Goal: Information Seeking & Learning: Learn about a topic

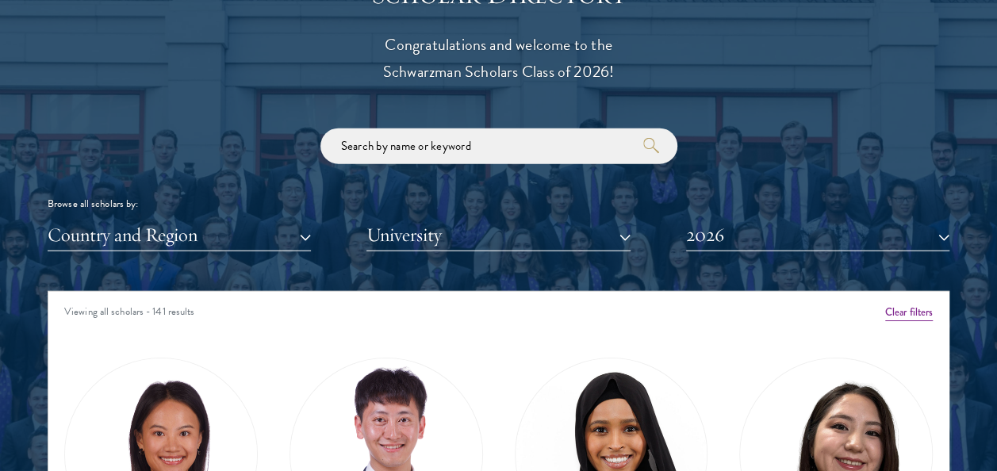
scroll to position [1785, 0]
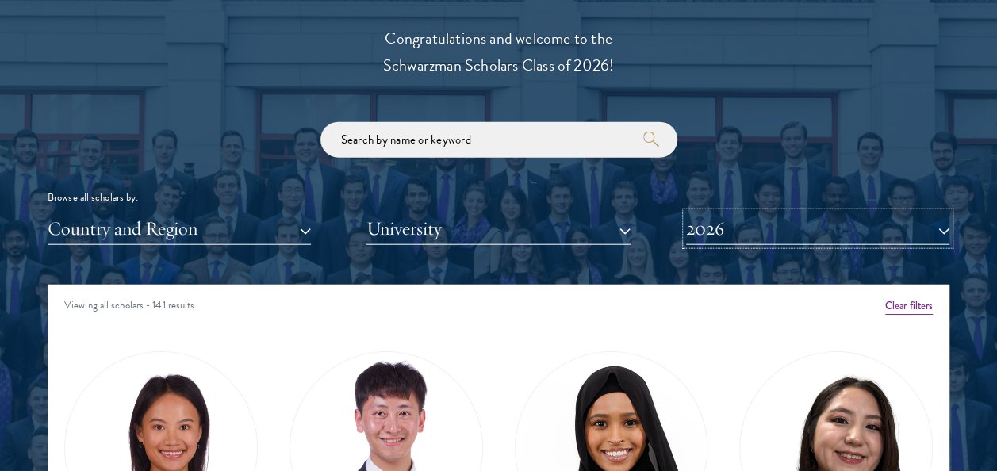
click at [725, 221] on button "2026" at bounding box center [817, 229] width 263 height 33
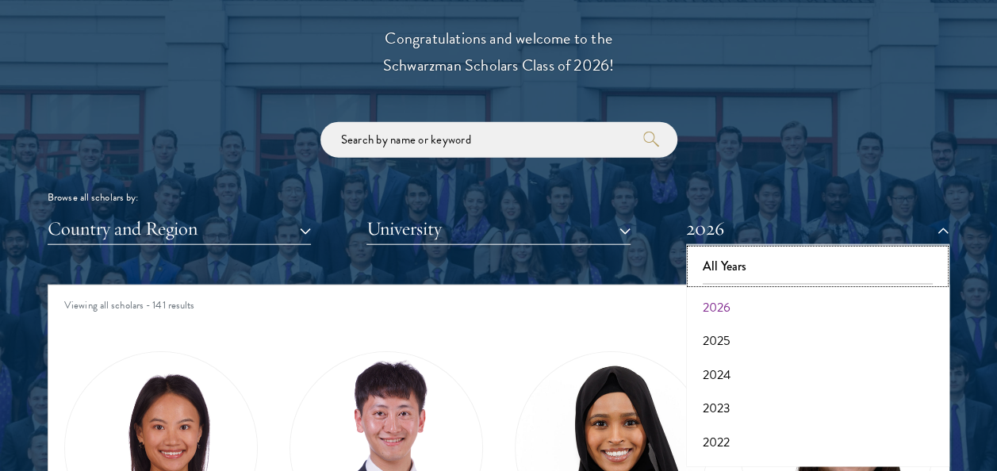
click at [735, 265] on button "All Years" at bounding box center [818, 266] width 254 height 33
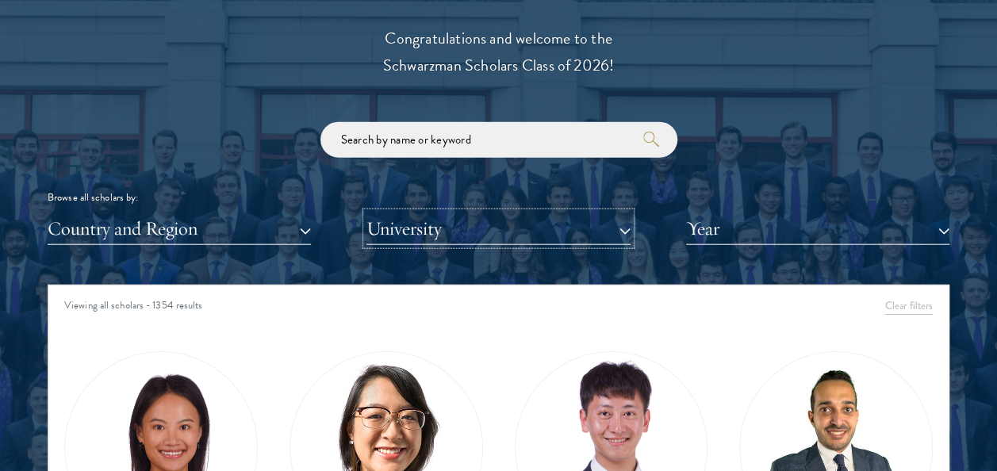
click at [443, 218] on button "University" at bounding box center [498, 229] width 263 height 33
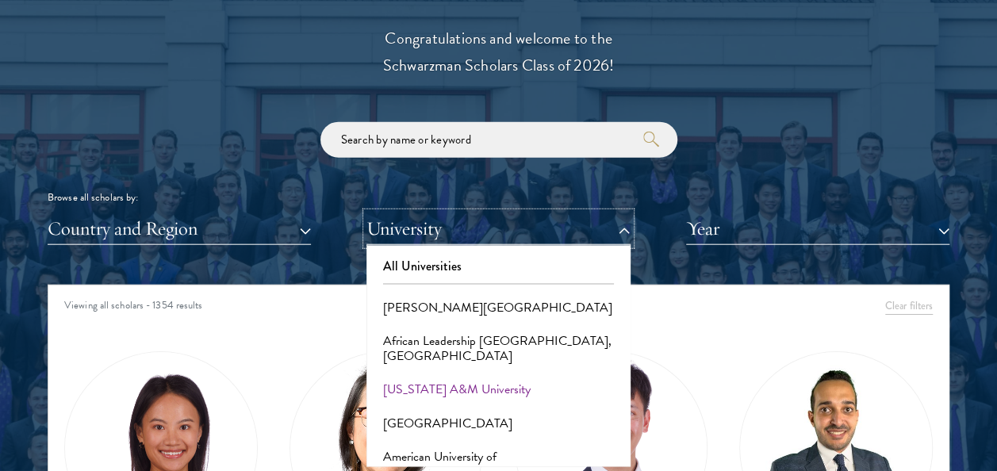
scroll to position [22, 0]
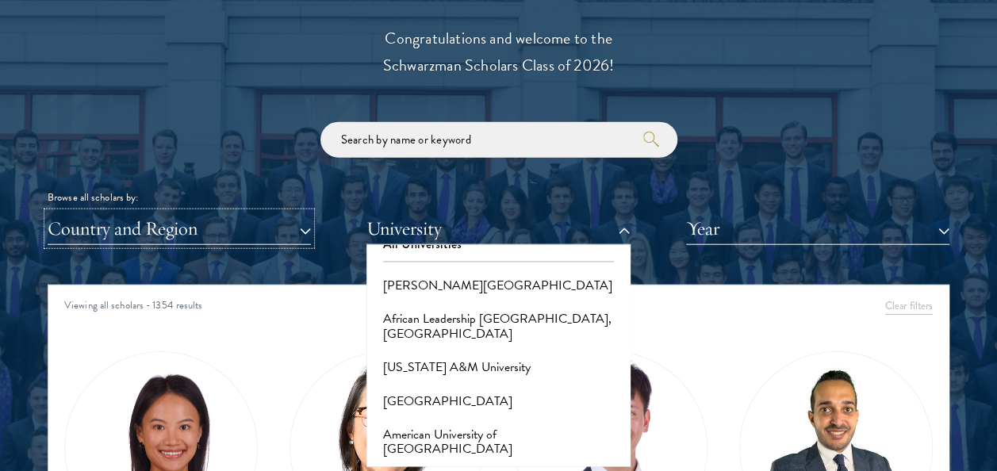
click at [257, 227] on button "Country and Region" at bounding box center [179, 229] width 263 height 33
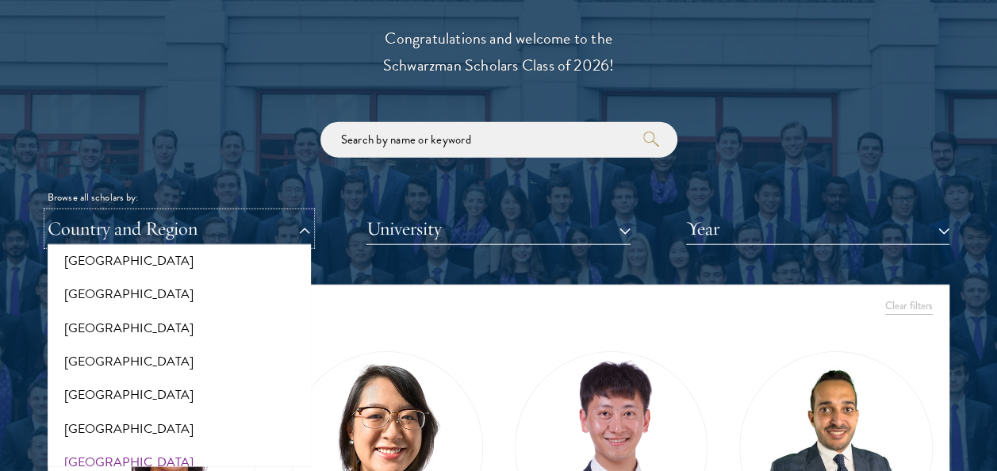
scroll to position [1532, 0]
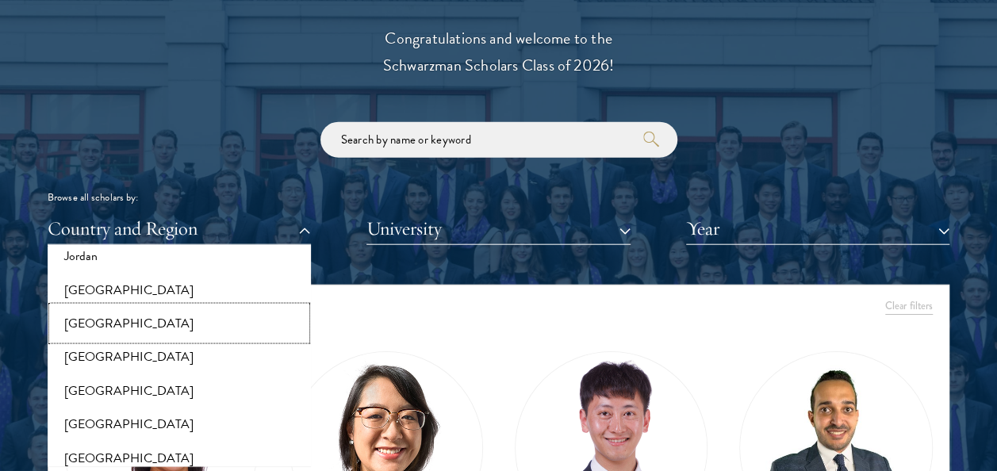
click at [101, 320] on button "[GEOGRAPHIC_DATA]" at bounding box center [179, 323] width 254 height 33
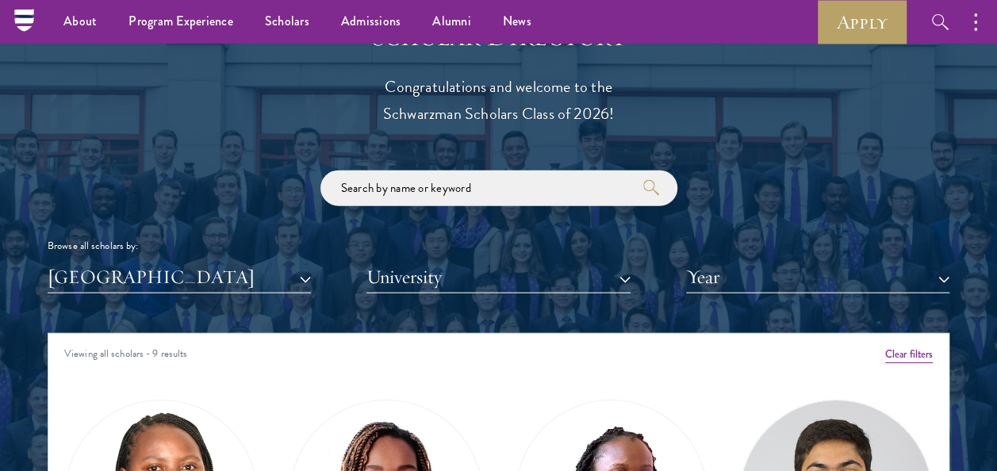
scroll to position [1729, 0]
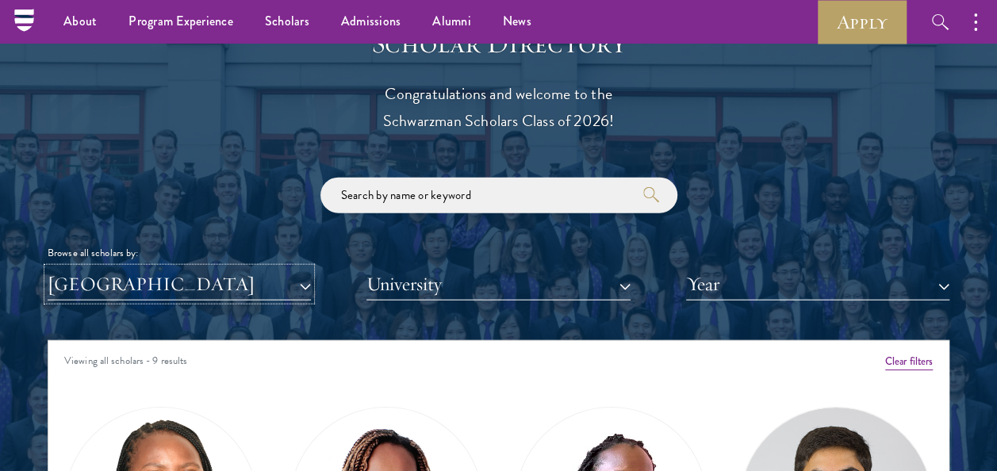
click at [265, 282] on button "[GEOGRAPHIC_DATA]" at bounding box center [179, 284] width 263 height 33
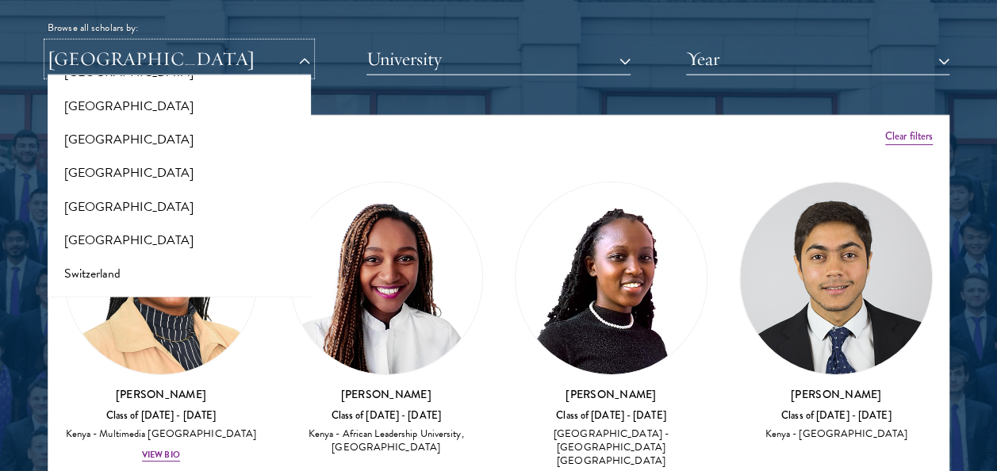
scroll to position [2806, 0]
click at [78, 259] on button "Switzerland" at bounding box center [179, 272] width 254 height 33
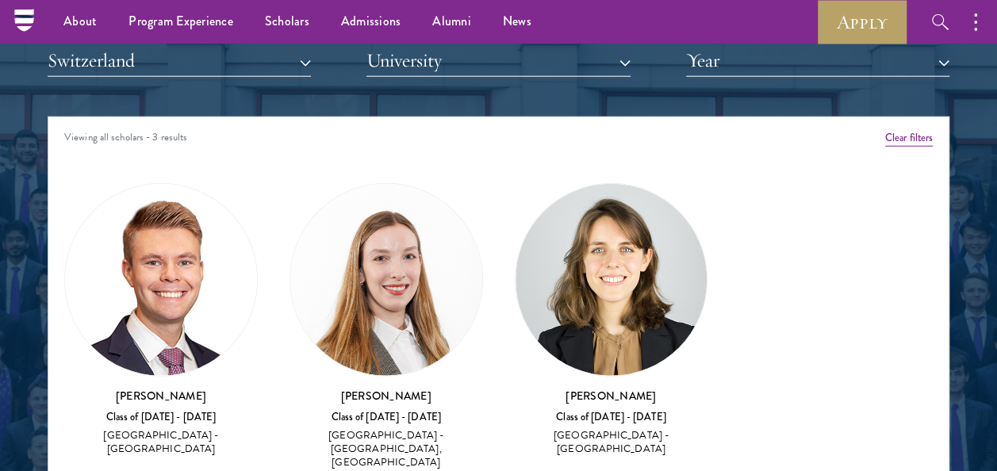
scroll to position [1941, 0]
